Goal: Task Accomplishment & Management: Use online tool/utility

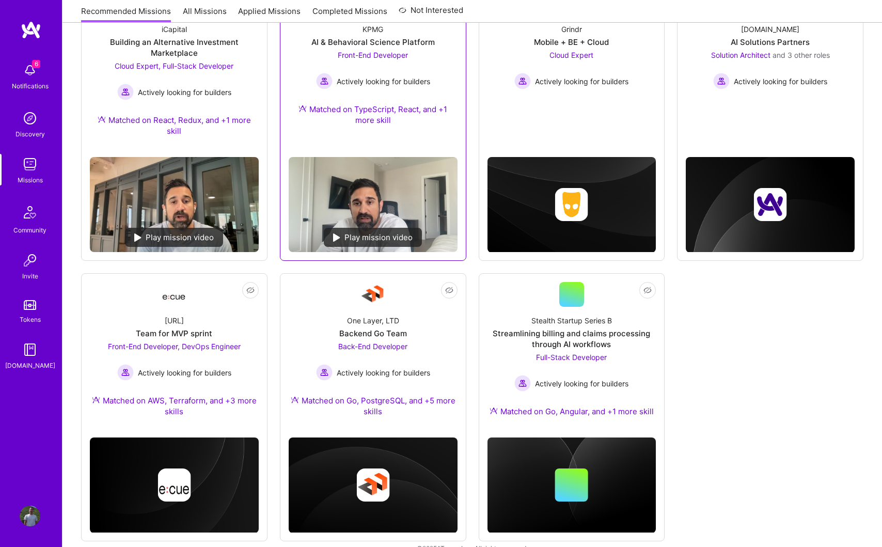
scroll to position [211, 0]
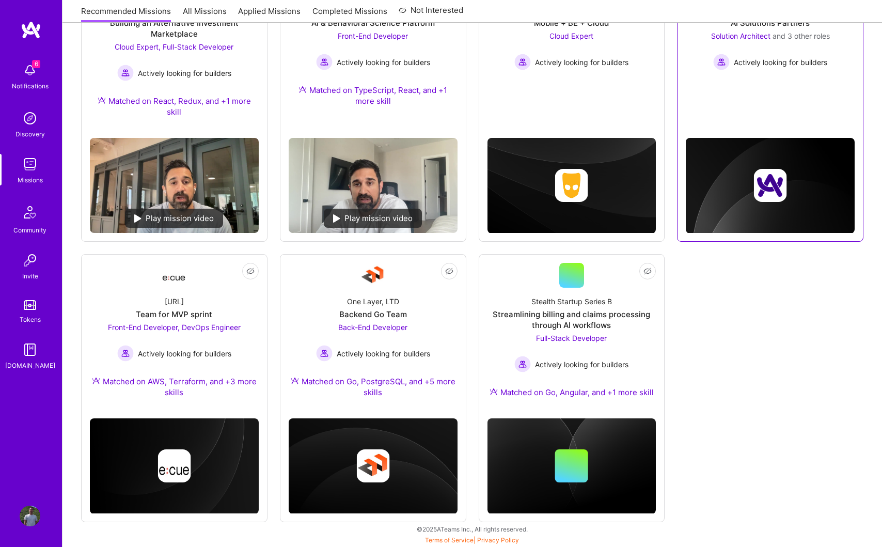
click at [770, 70] on link "Not Interested [DOMAIN_NAME] AI Solutions Partners Solution Architect and 3 oth…" at bounding box center [770, 35] width 169 height 127
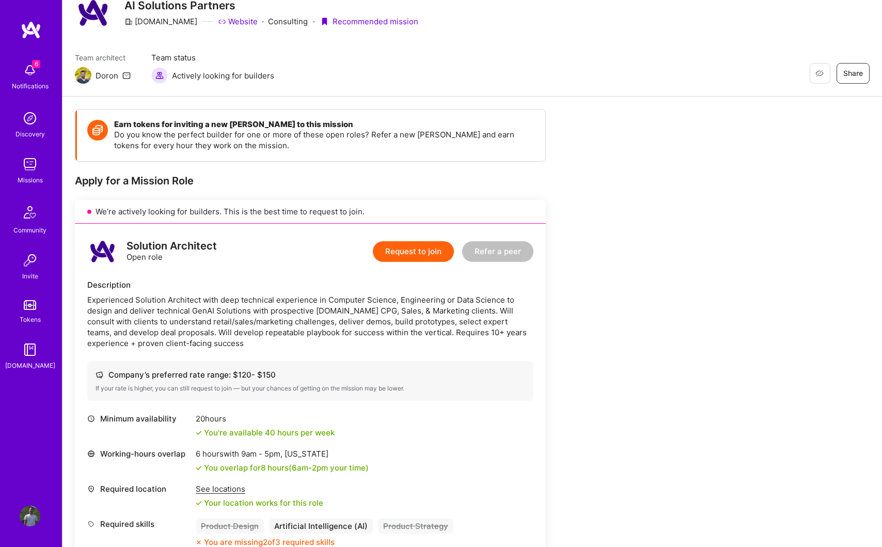
scroll to position [43, 0]
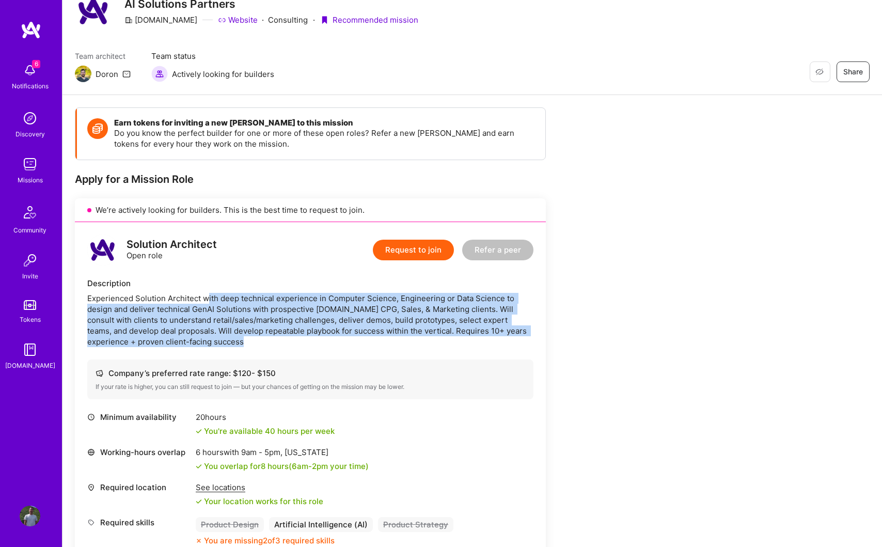
drag, startPoint x: 207, startPoint y: 297, endPoint x: 237, endPoint y: 350, distance: 61.5
click at [237, 350] on div "Solution Architect Open role Request to join Refer a peer Description Experienc…" at bounding box center [310, 390] width 471 height 336
click at [269, 348] on div "Solution Architect Open role Request to join Refer a peer Description Experienc…" at bounding box center [310, 390] width 471 height 336
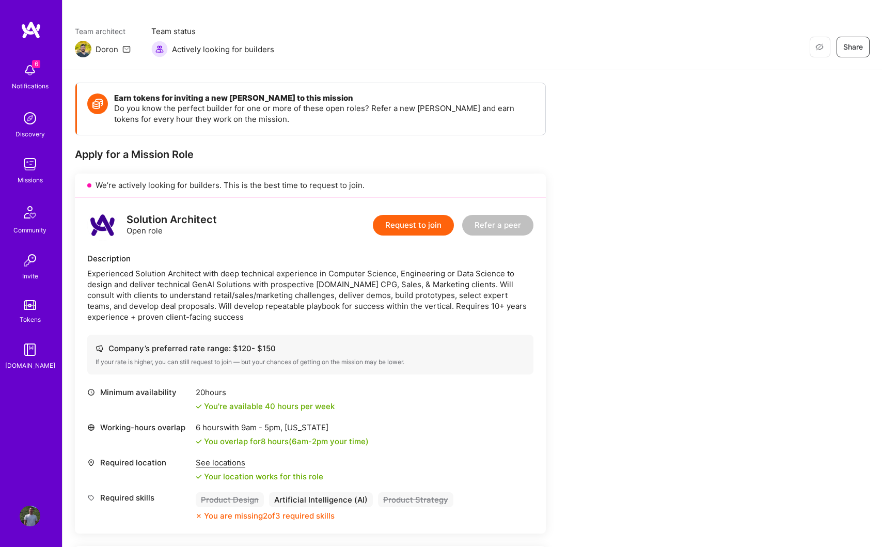
scroll to position [0, 0]
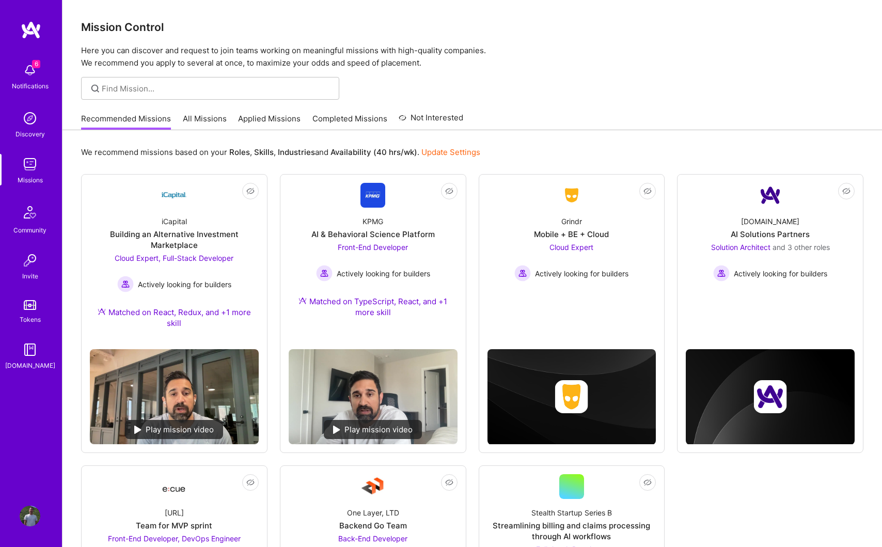
click at [281, 116] on link "Applied Missions" at bounding box center [269, 121] width 63 height 17
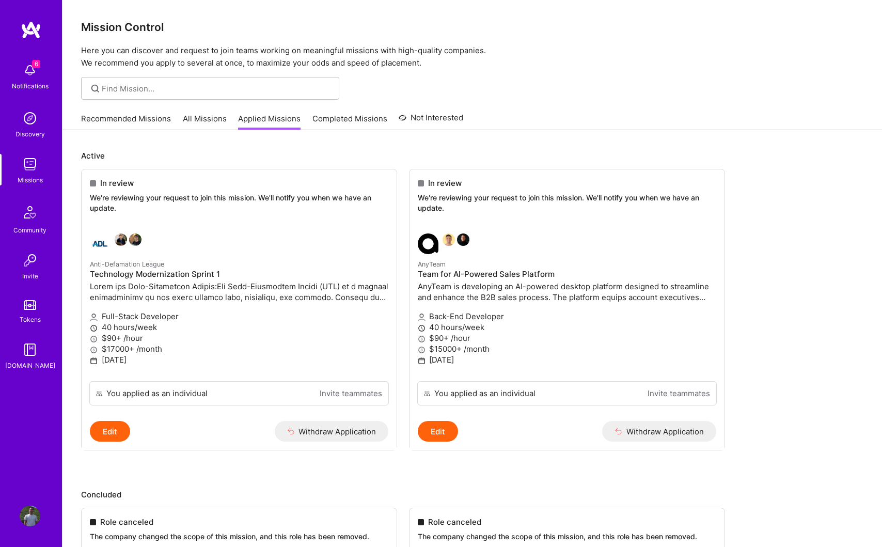
click at [28, 115] on img at bounding box center [30, 118] width 21 height 21
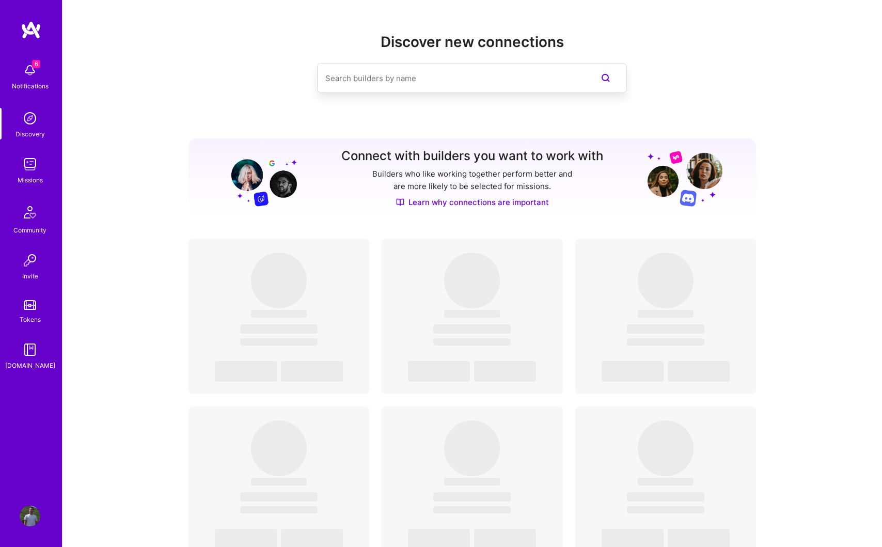
click at [34, 68] on span "6" at bounding box center [36, 64] width 8 height 8
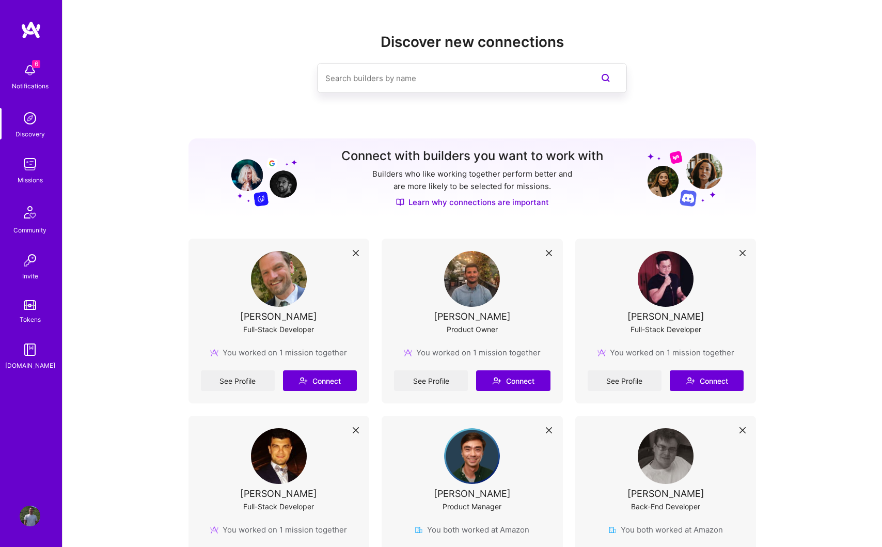
click at [425, 323] on div "[PERSON_NAME] Product Owner" at bounding box center [472, 299] width 157 height 96
click at [32, 71] on img at bounding box center [30, 70] width 21 height 21
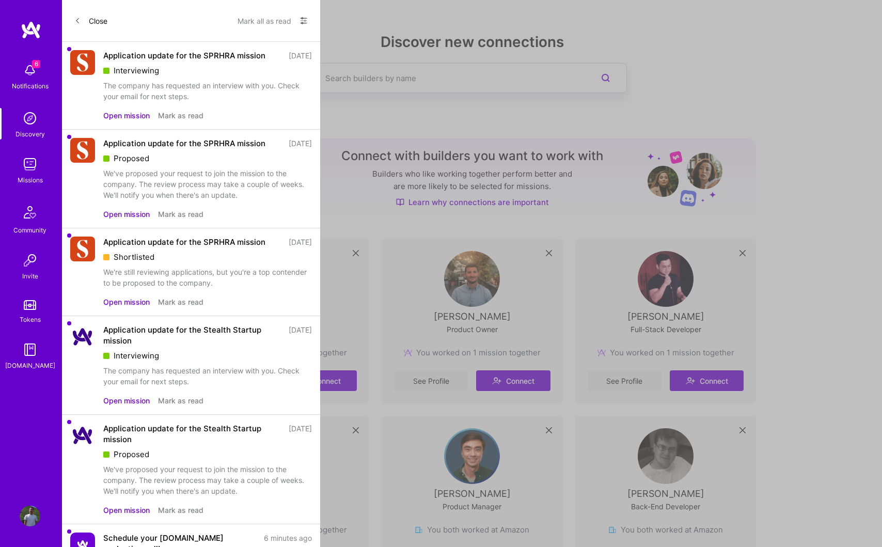
click at [131, 121] on button "Open mission" at bounding box center [126, 115] width 46 height 11
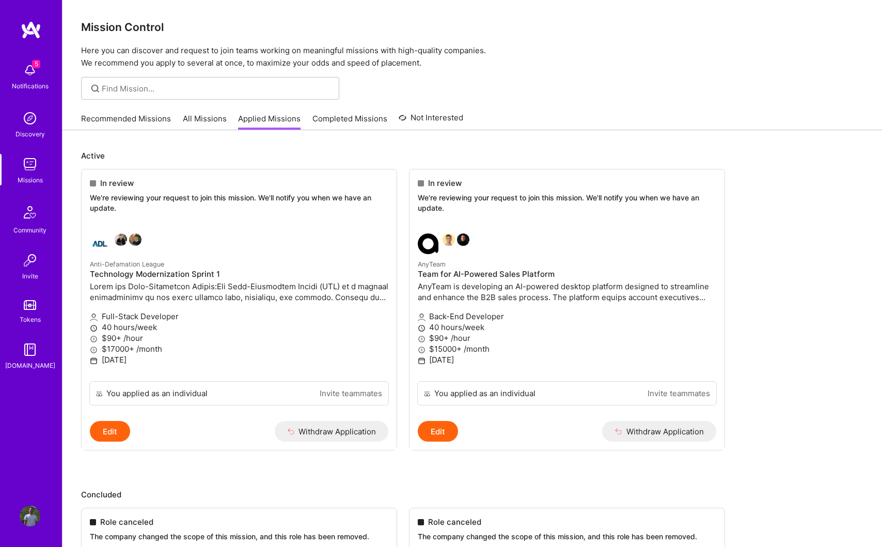
click at [133, 118] on link "Recommended Missions" at bounding box center [126, 121] width 90 height 17
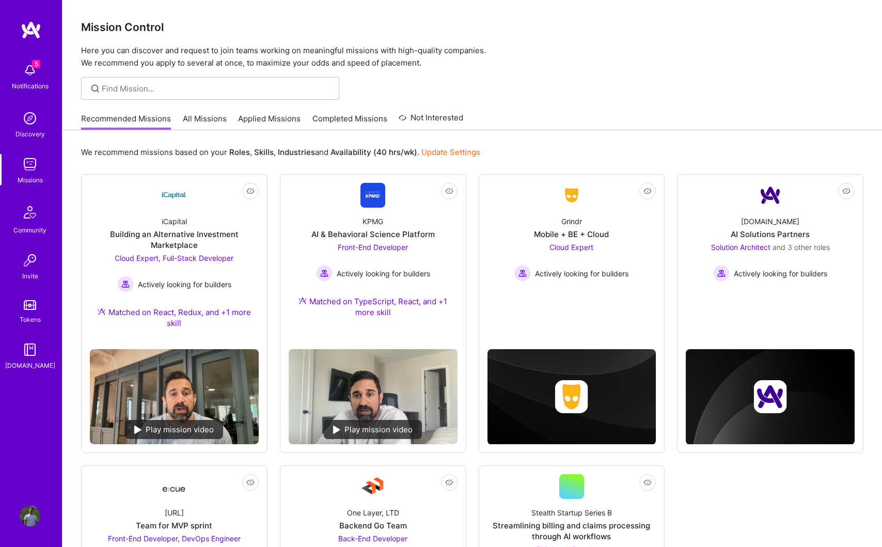
click at [205, 116] on link "All Missions" at bounding box center [205, 121] width 44 height 17
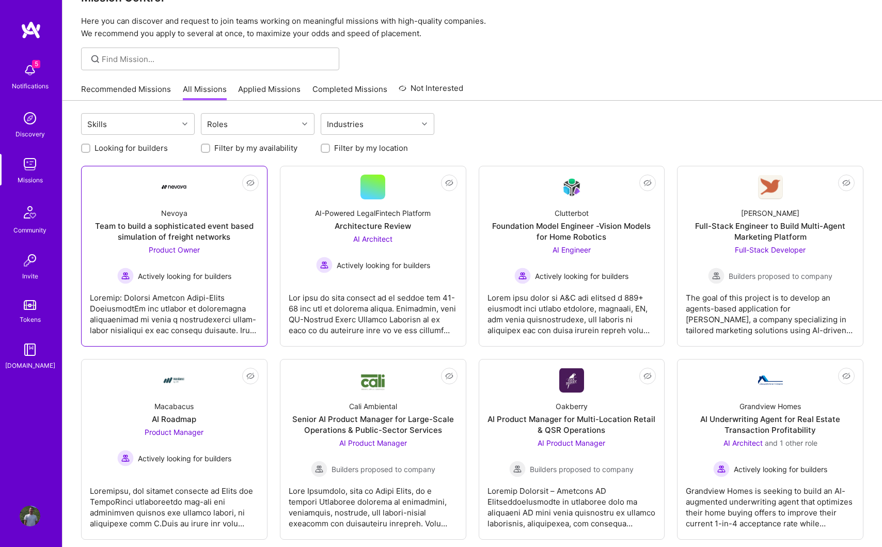
scroll to position [32, 0]
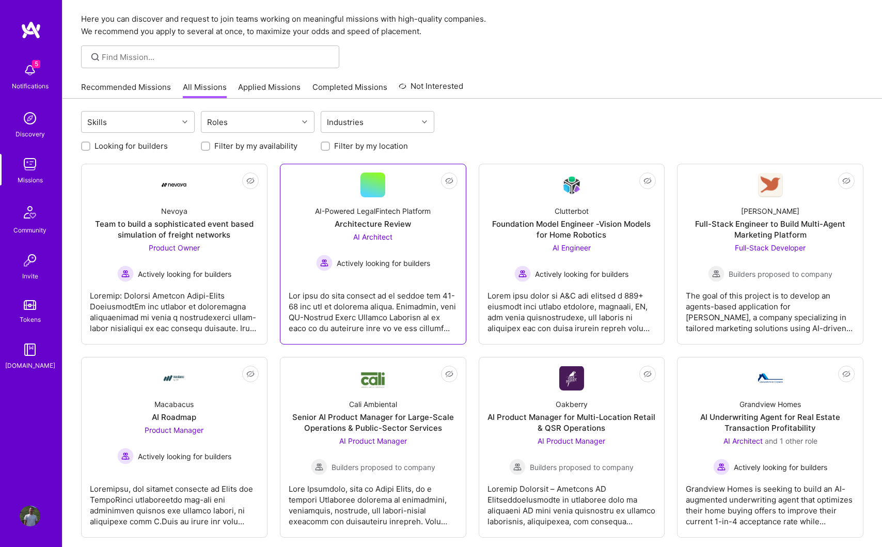
click at [323, 287] on div at bounding box center [373, 308] width 169 height 52
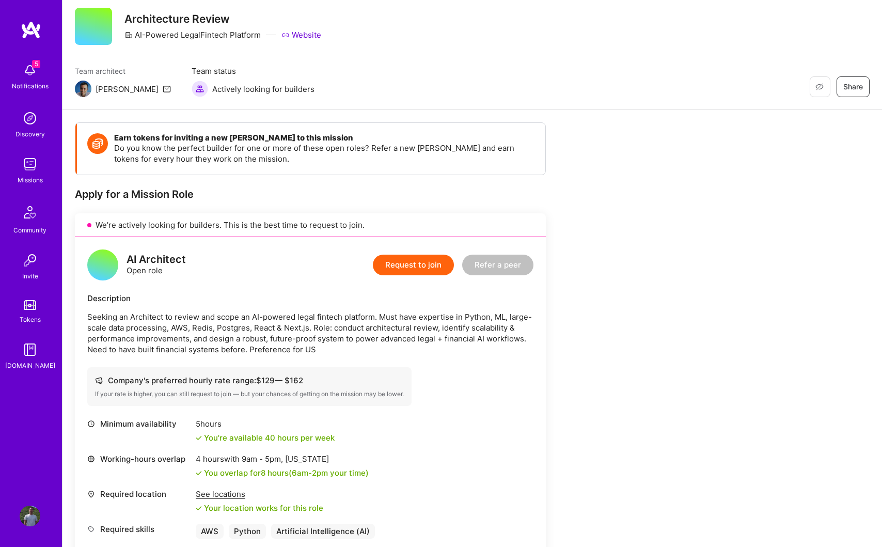
scroll to position [29, 0]
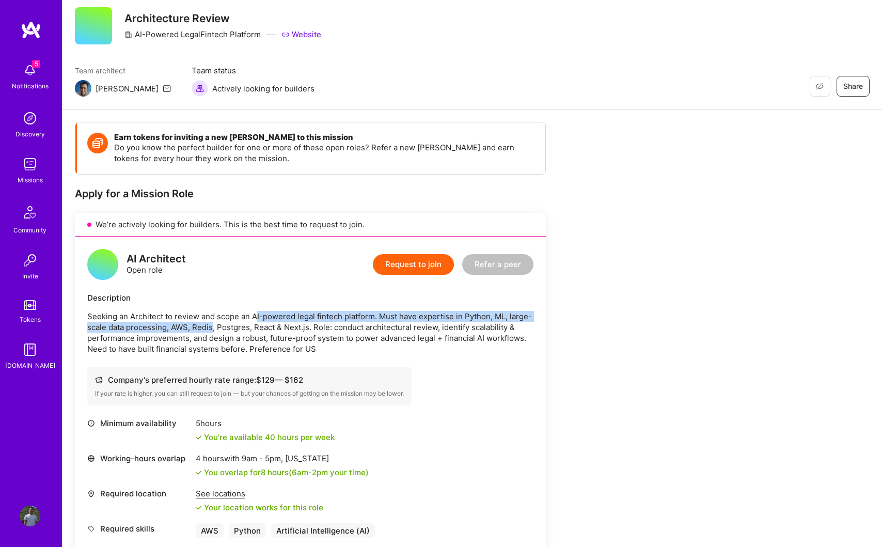
drag, startPoint x: 256, startPoint y: 319, endPoint x: 213, endPoint y: 329, distance: 44.1
click at [213, 329] on p "Seeking an Architect to review and scope an AI-powered legal fintech platform. …" at bounding box center [310, 332] width 446 height 43
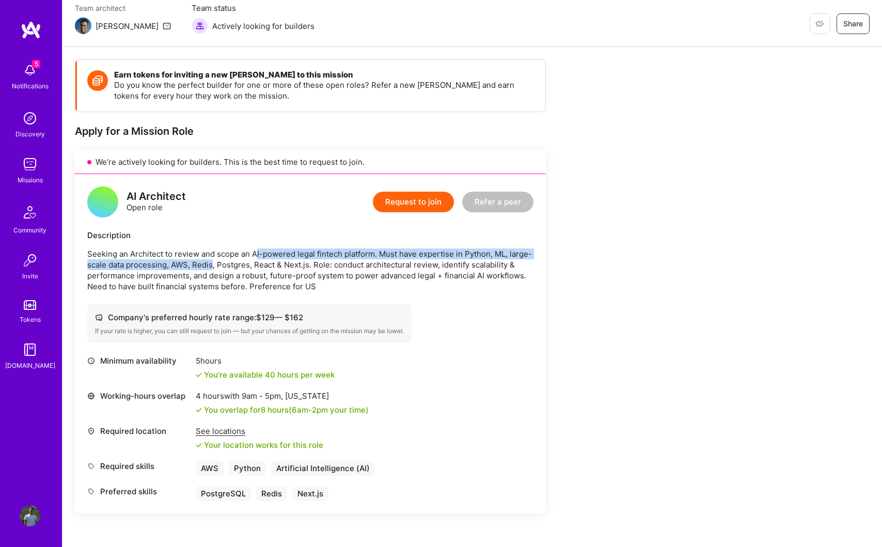
scroll to position [113, 0]
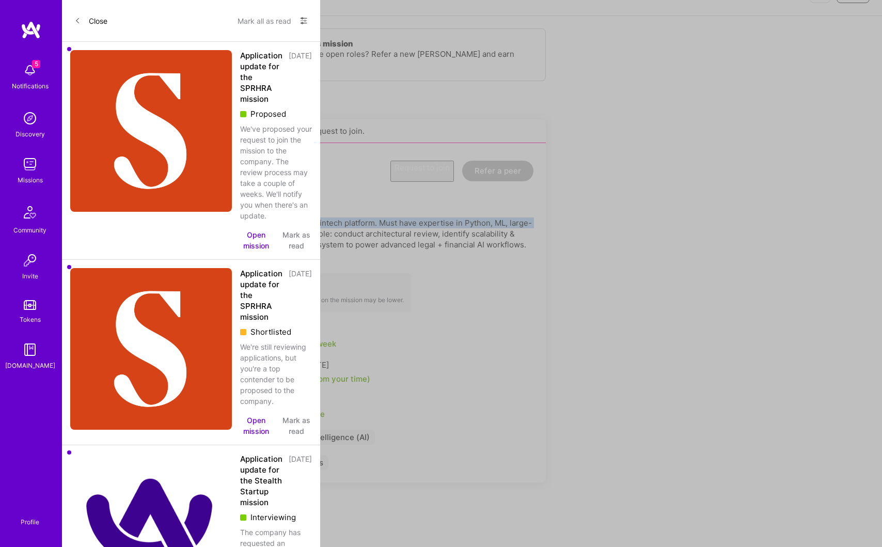
scroll to position [32, 0]
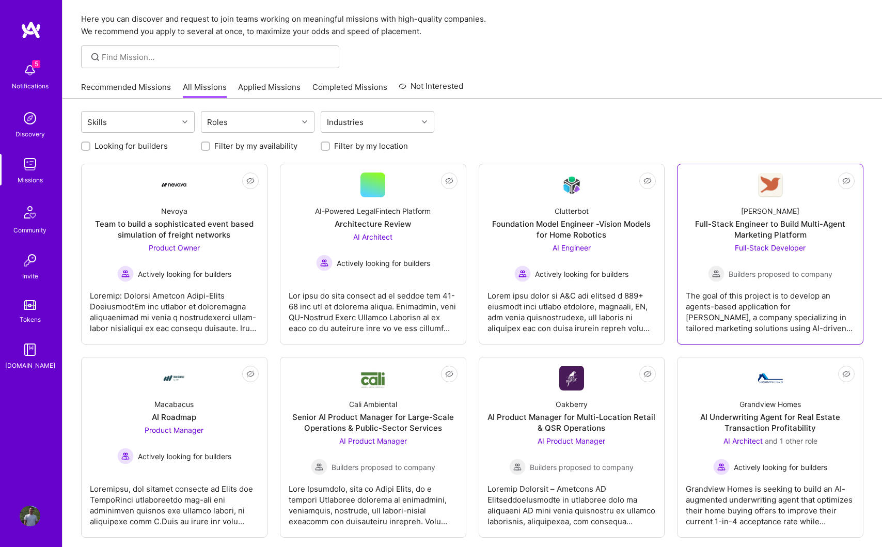
click at [764, 221] on div "Full-Stack Engineer to Build Multi-Agent Marketing Platform" at bounding box center [770, 230] width 169 height 22
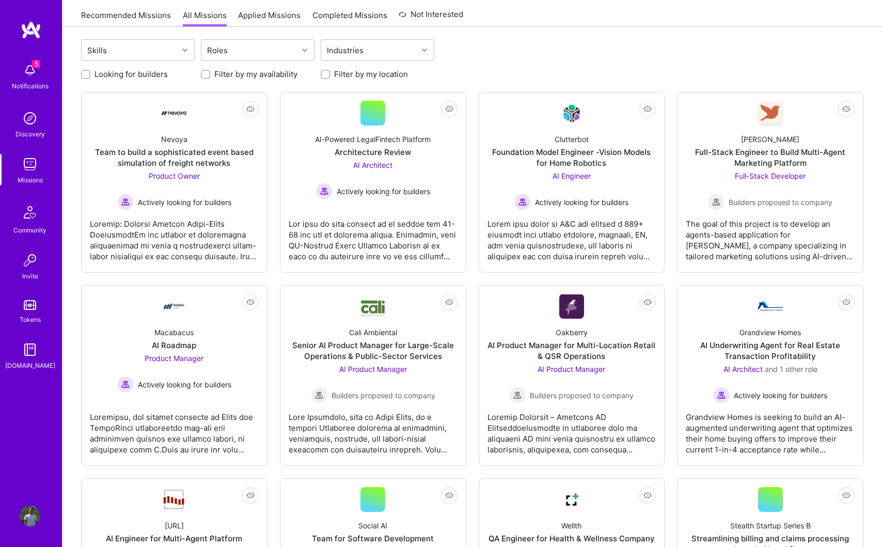
scroll to position [83, 0]
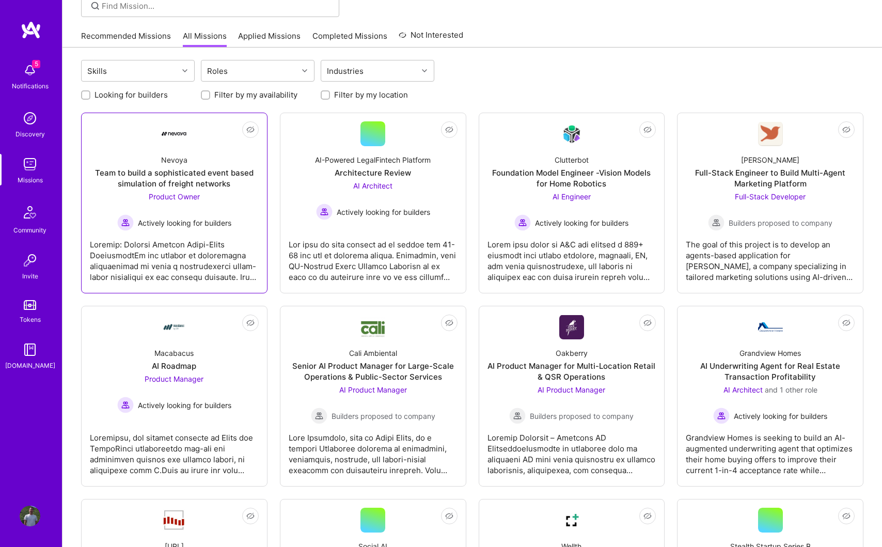
click at [190, 218] on span "Actively looking for builders" at bounding box center [185, 223] width 94 height 11
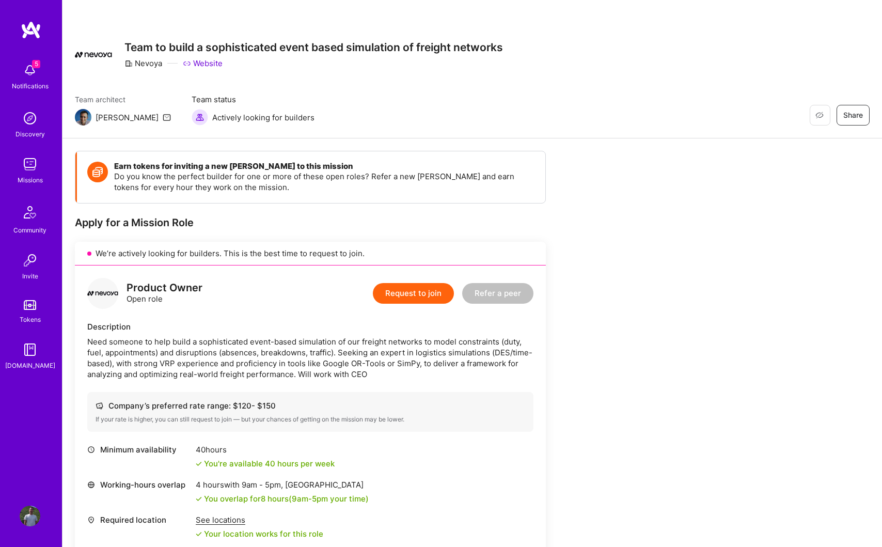
scroll to position [8, 0]
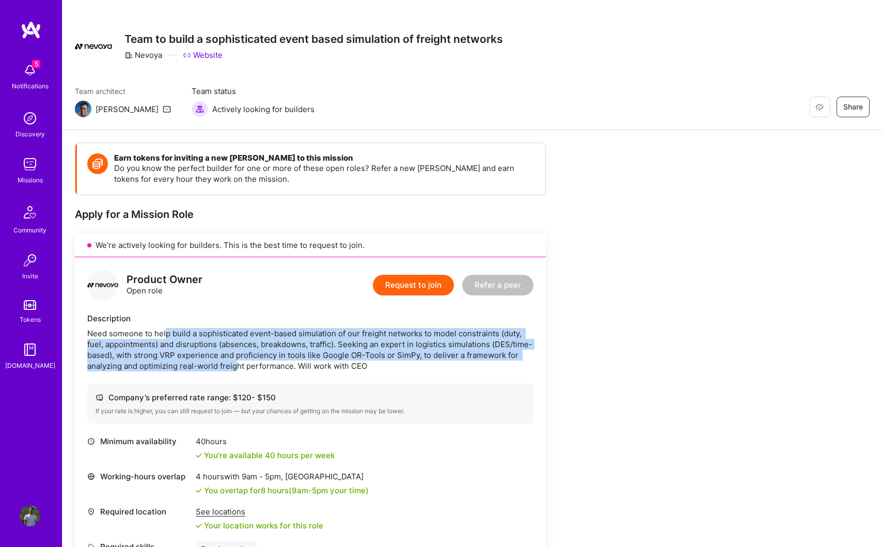
drag, startPoint x: 166, startPoint y: 334, endPoint x: 237, endPoint y: 366, distance: 77.4
click at [237, 366] on div "Need someone to help build a sophisticated event-based simulation of our freigh…" at bounding box center [310, 349] width 446 height 43
